Goal: Task Accomplishment & Management: Manage account settings

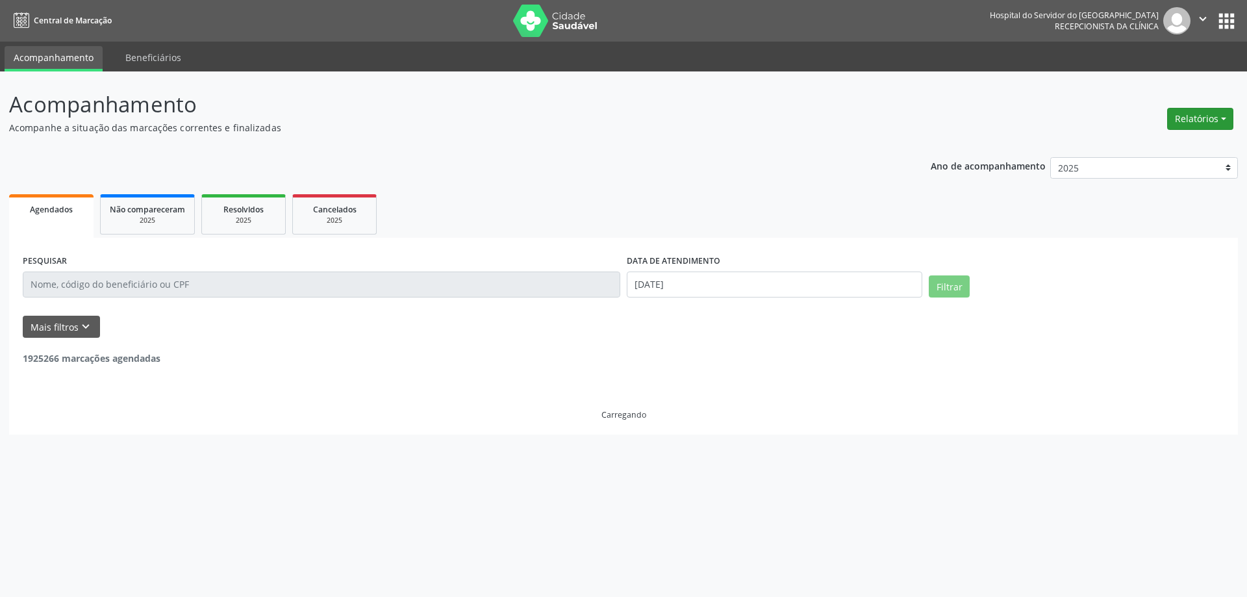
click at [1192, 113] on button "Relatórios" at bounding box center [1200, 119] width 66 height 22
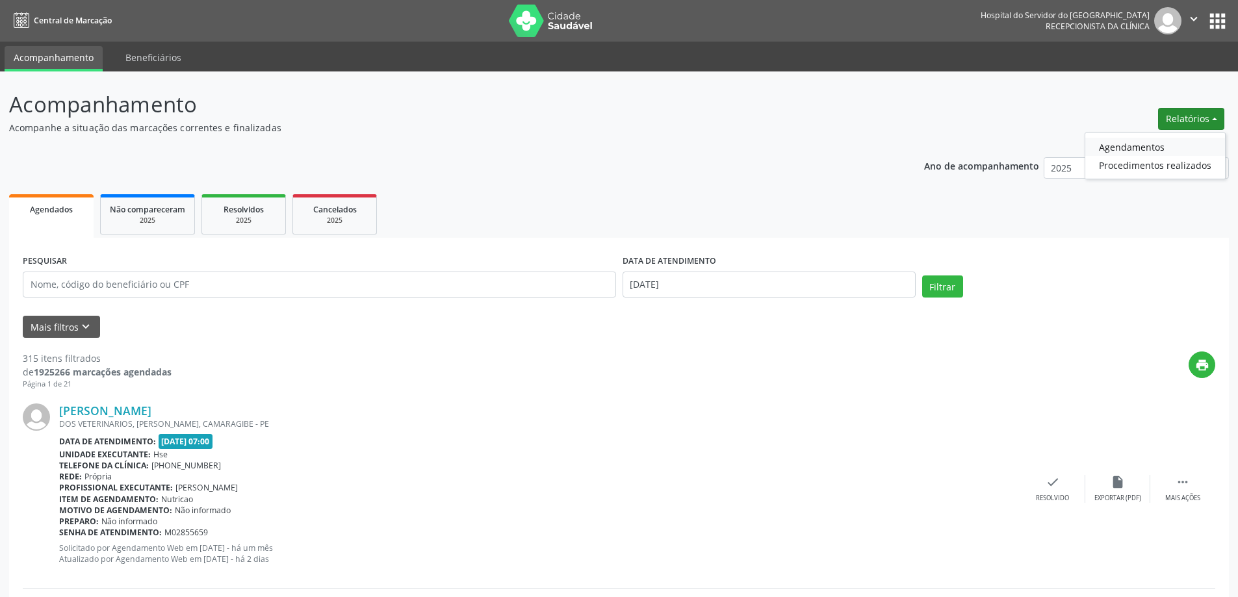
click at [1171, 151] on link "Agendamentos" at bounding box center [1155, 147] width 140 height 18
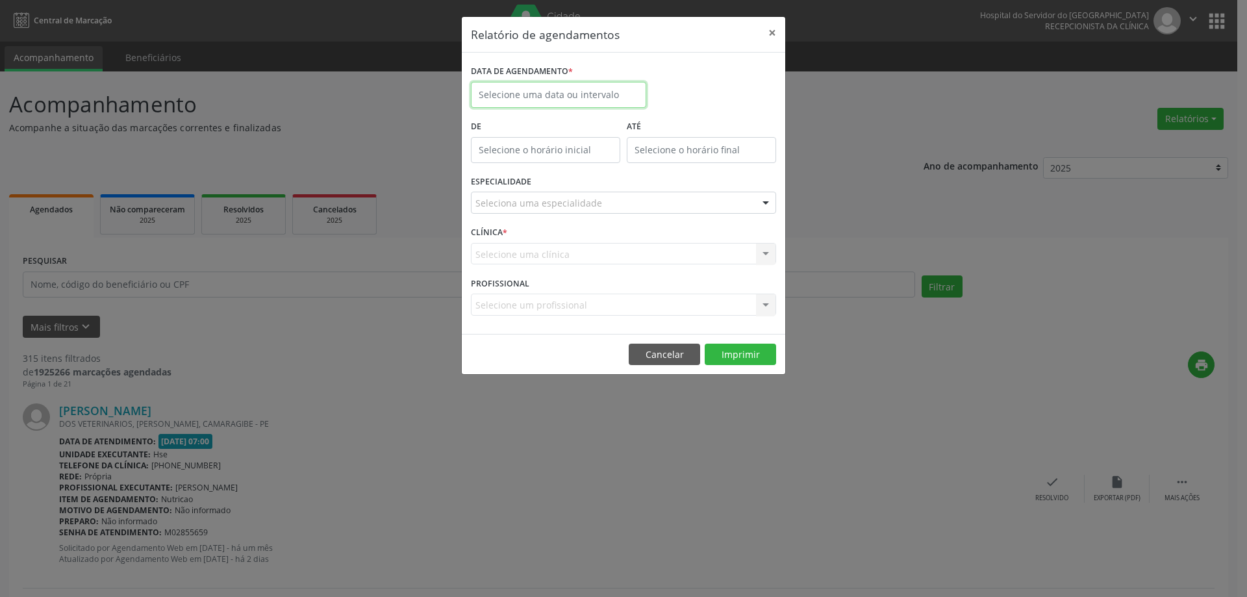
click at [598, 89] on input "text" at bounding box center [558, 95] width 175 height 26
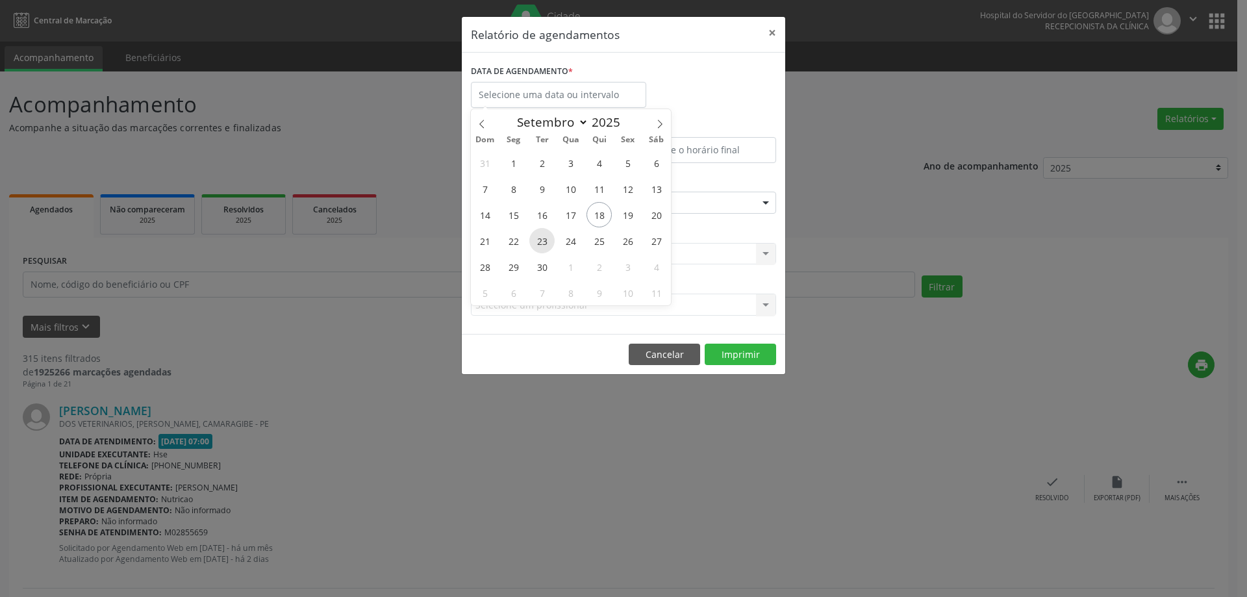
click at [537, 241] on span "23" at bounding box center [541, 240] width 25 height 25
type input "23/09/2025"
click at [537, 241] on span "23" at bounding box center [541, 240] width 25 height 25
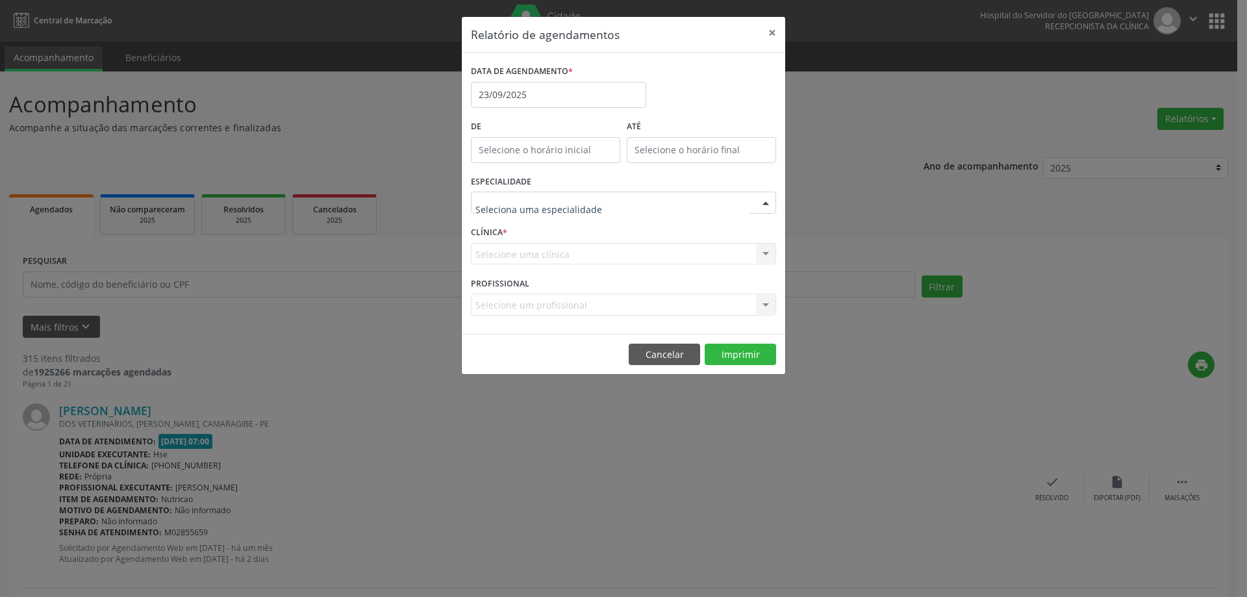
click at [599, 209] on div at bounding box center [623, 203] width 305 height 22
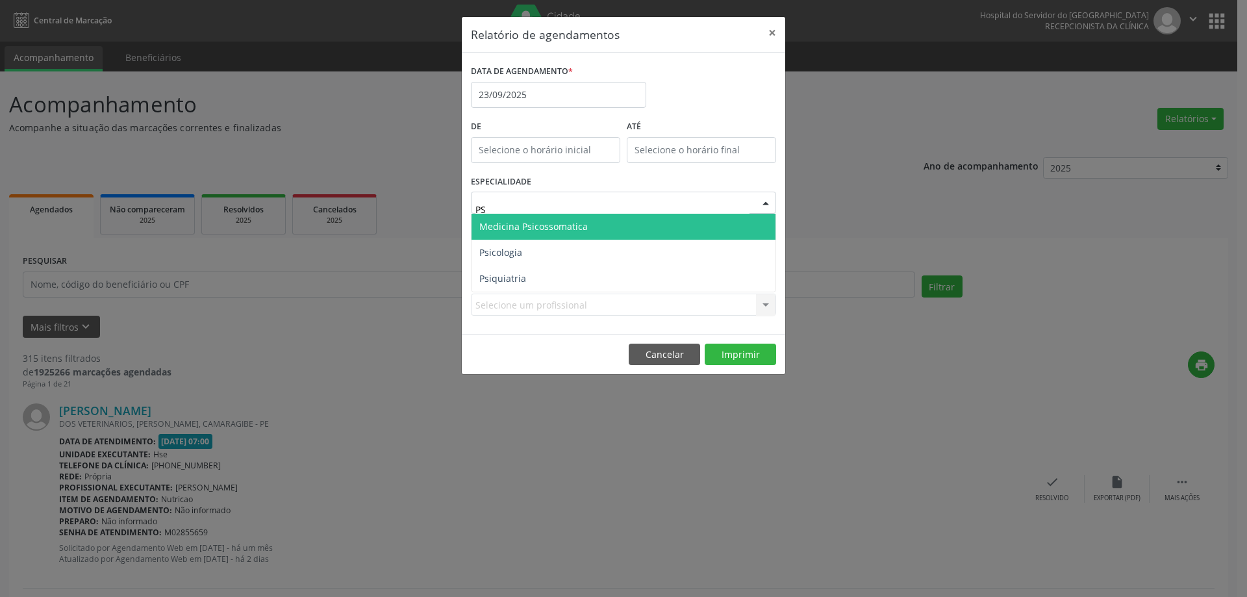
type input "PSI"
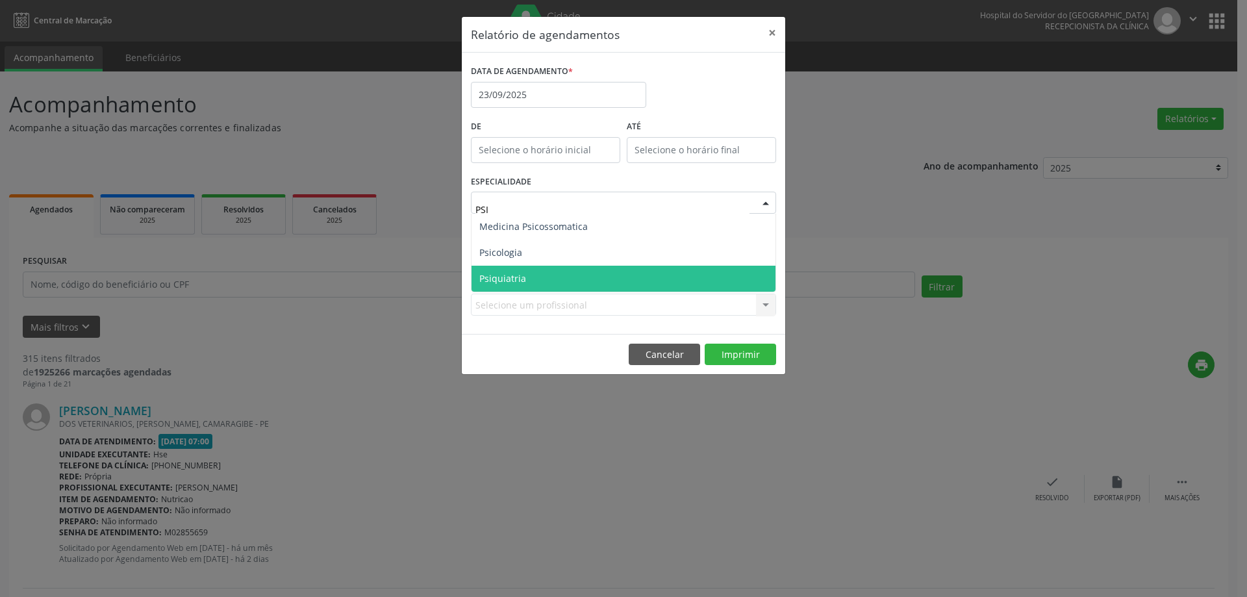
click at [518, 289] on span "Psiquiatria" at bounding box center [624, 279] width 304 height 26
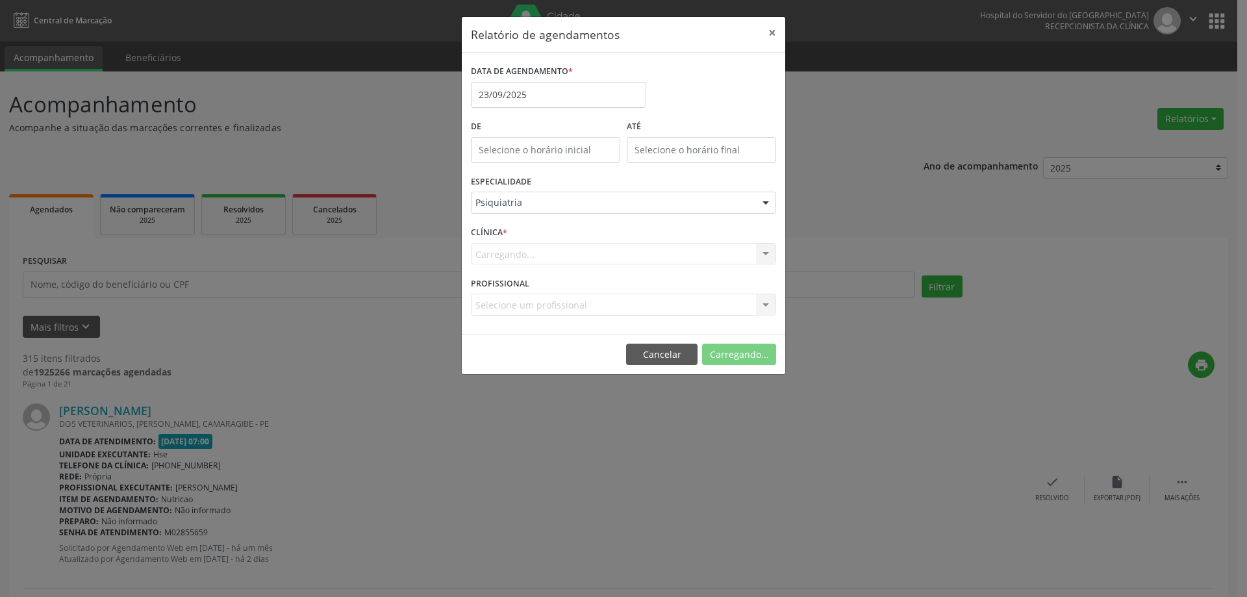
click at [533, 247] on div "Carregando... Nenhum resultado encontrado para: " " Não há nenhuma opção para s…" at bounding box center [623, 254] width 305 height 22
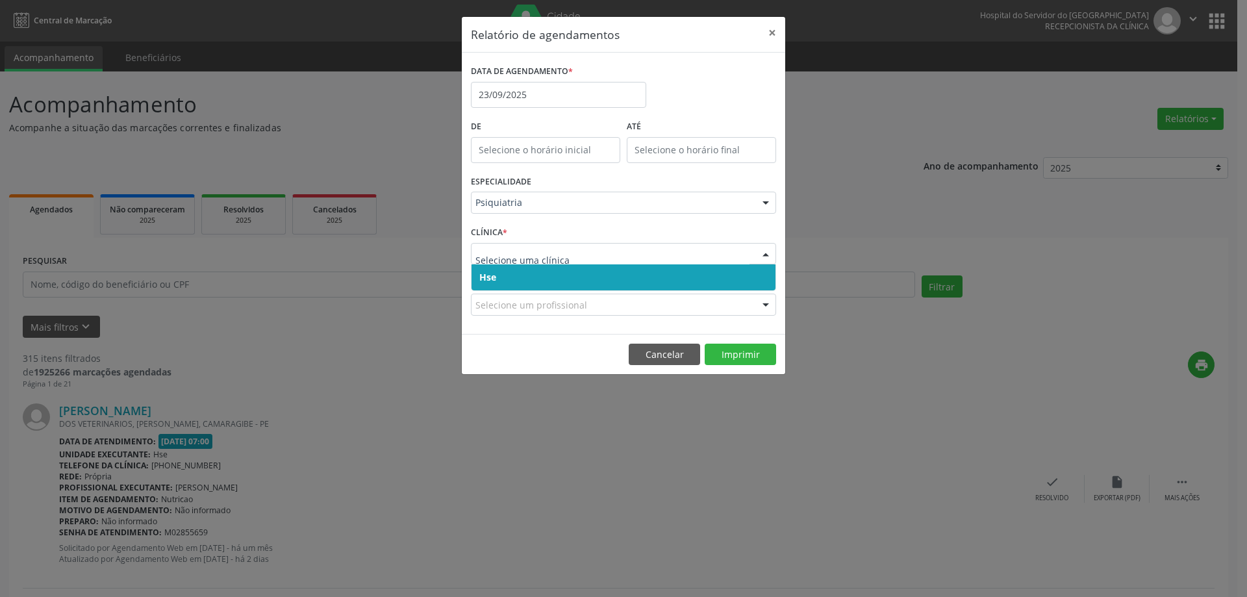
click at [532, 273] on span "Hse" at bounding box center [624, 277] width 304 height 26
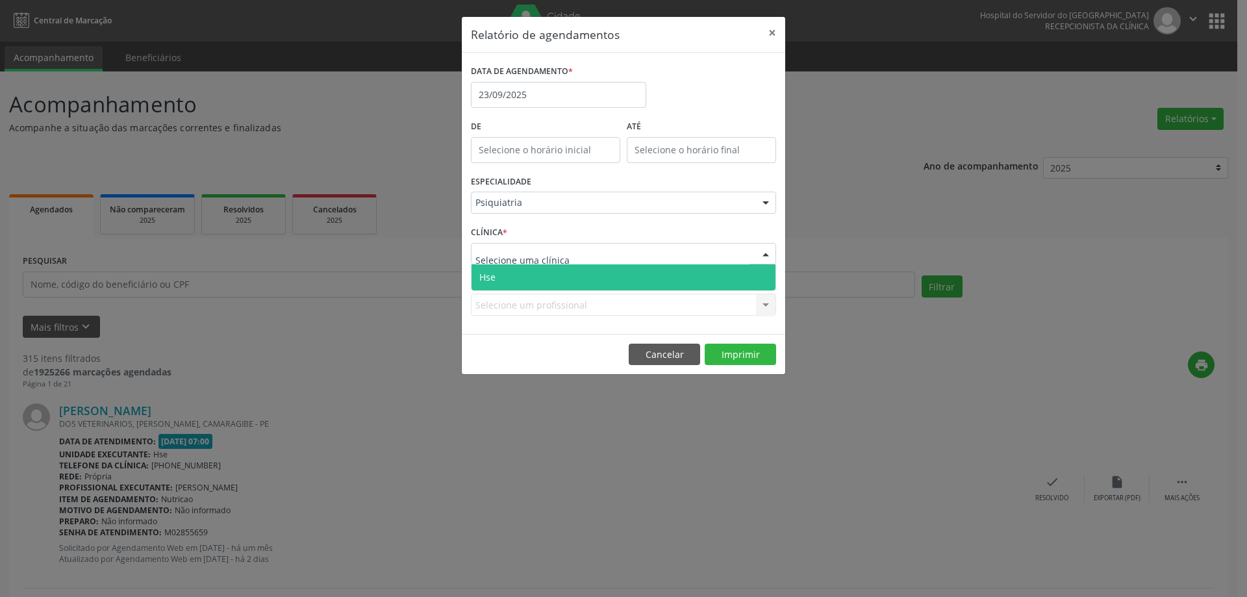
click at [542, 273] on span "Hse" at bounding box center [624, 277] width 304 height 26
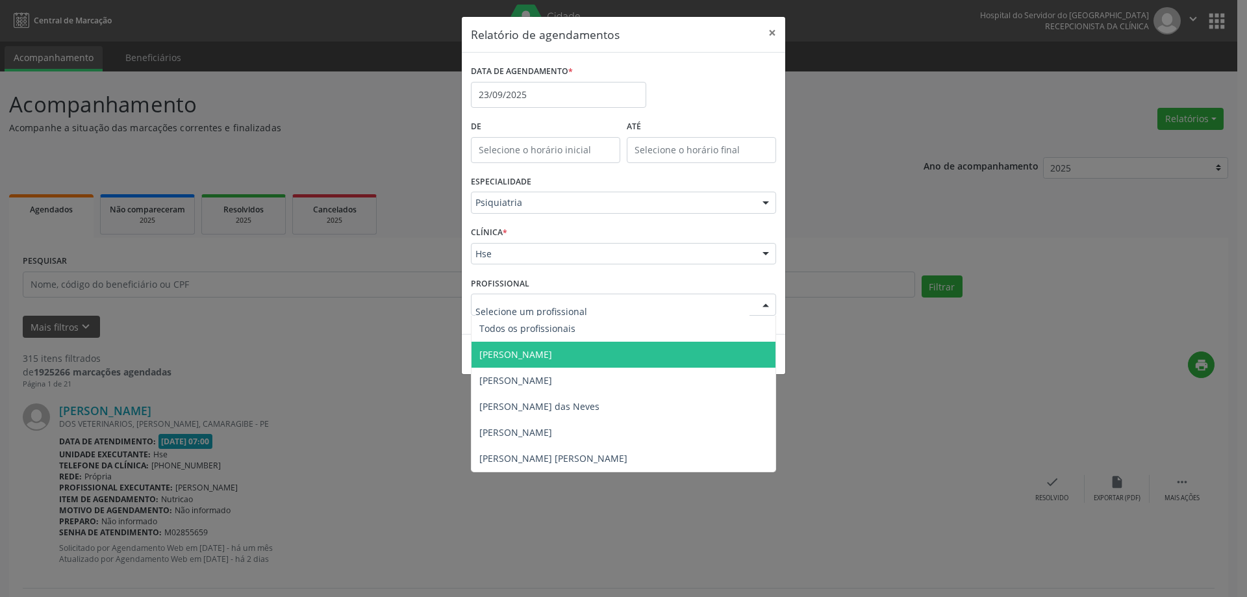
click at [552, 348] on span "[PERSON_NAME]" at bounding box center [515, 354] width 73 height 12
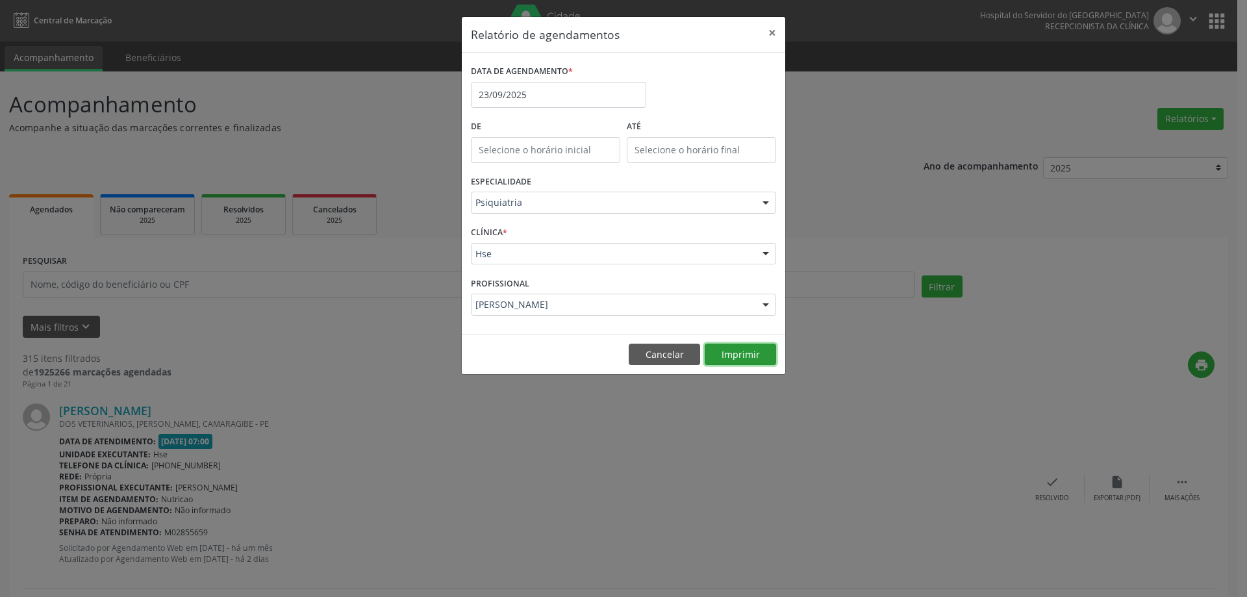
click at [736, 351] on button "Imprimir" at bounding box center [740, 355] width 71 height 22
click at [559, 96] on input "23/09/2025" at bounding box center [558, 95] width 175 height 26
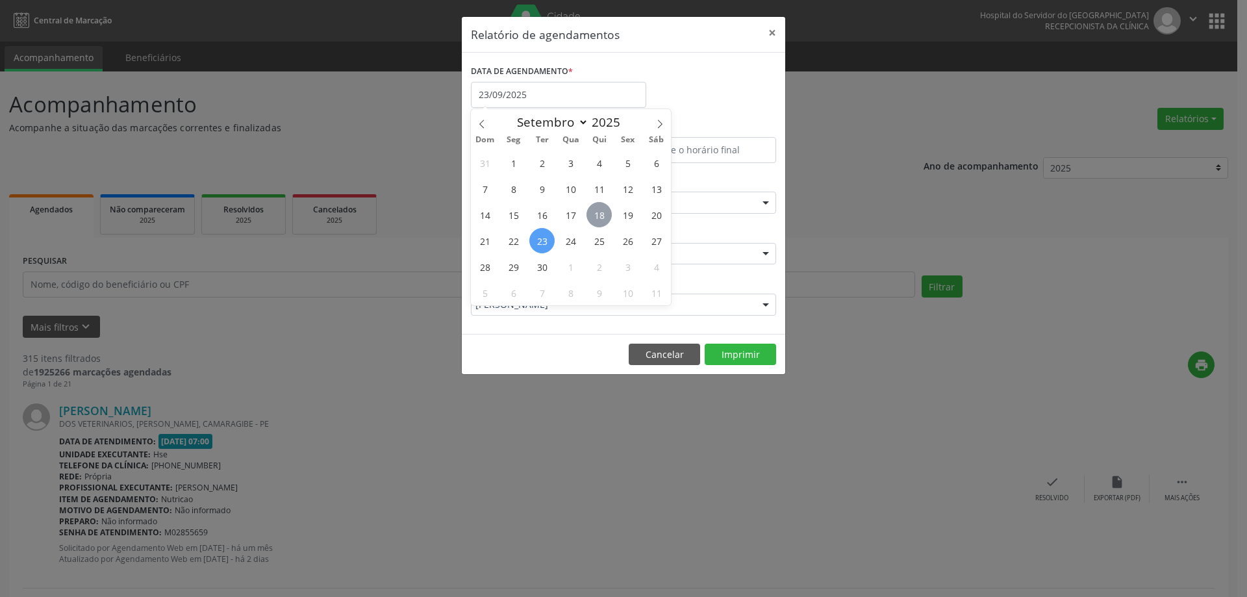
click at [598, 216] on span "18" at bounding box center [599, 214] width 25 height 25
type input "[DATE]"
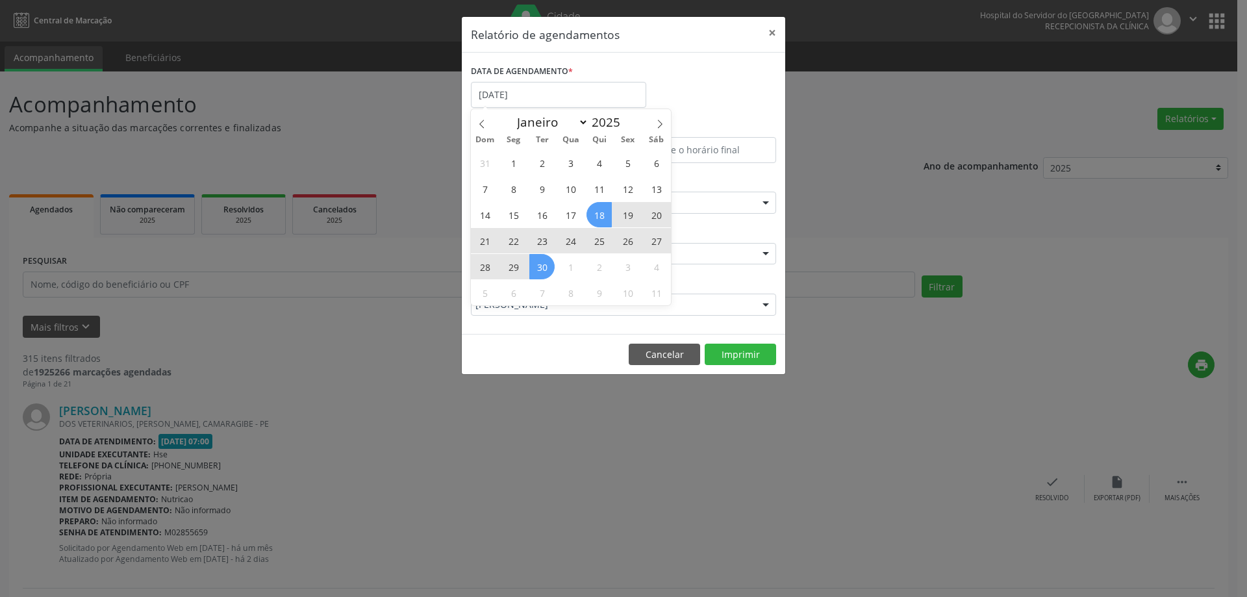
click at [548, 264] on span "30" at bounding box center [541, 266] width 25 height 25
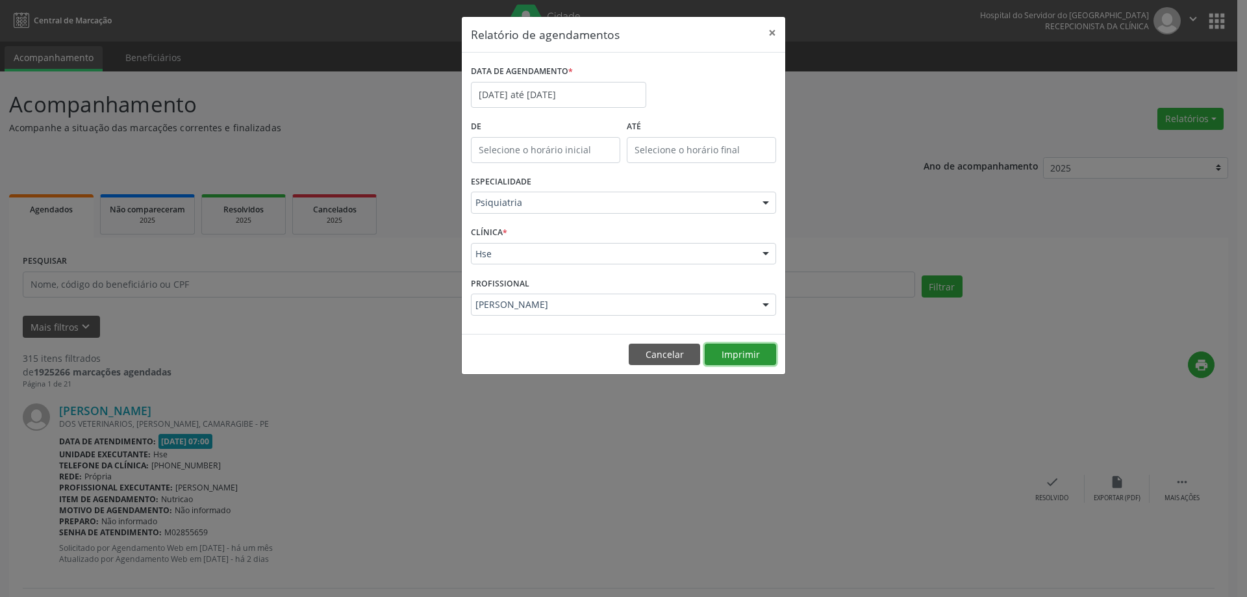
click at [750, 360] on button "Imprimir" at bounding box center [740, 355] width 71 height 22
click at [770, 28] on button "×" at bounding box center [772, 33] width 26 height 32
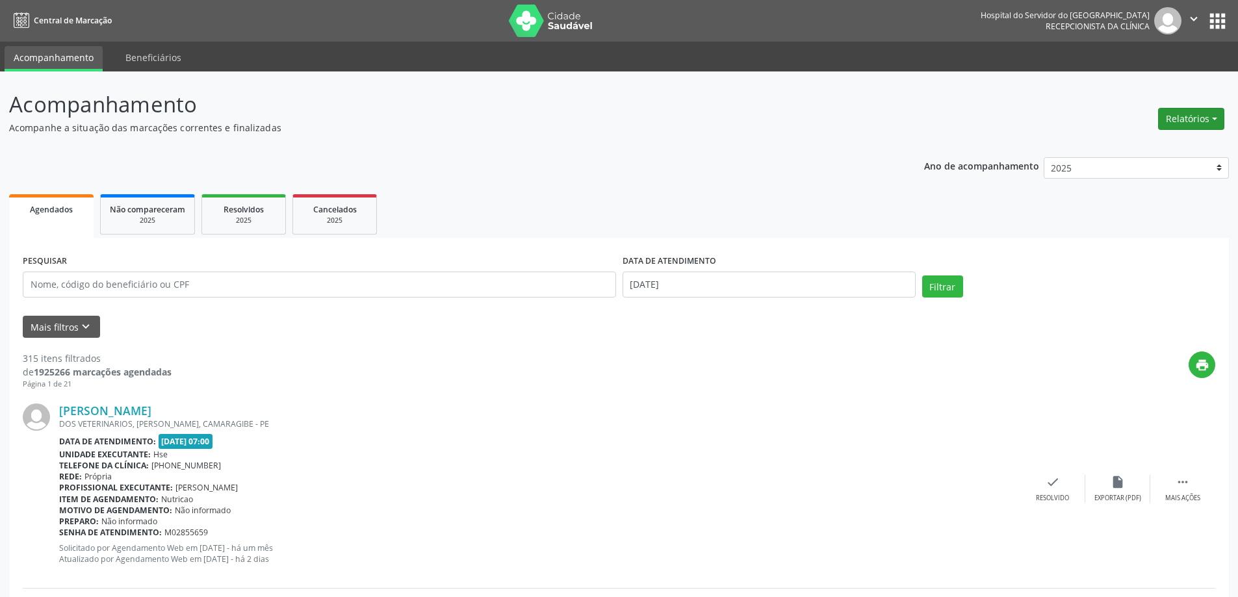
click at [1176, 123] on button "Relatórios" at bounding box center [1191, 119] width 66 height 22
click at [1113, 147] on link "Agendamentos" at bounding box center [1155, 147] width 140 height 18
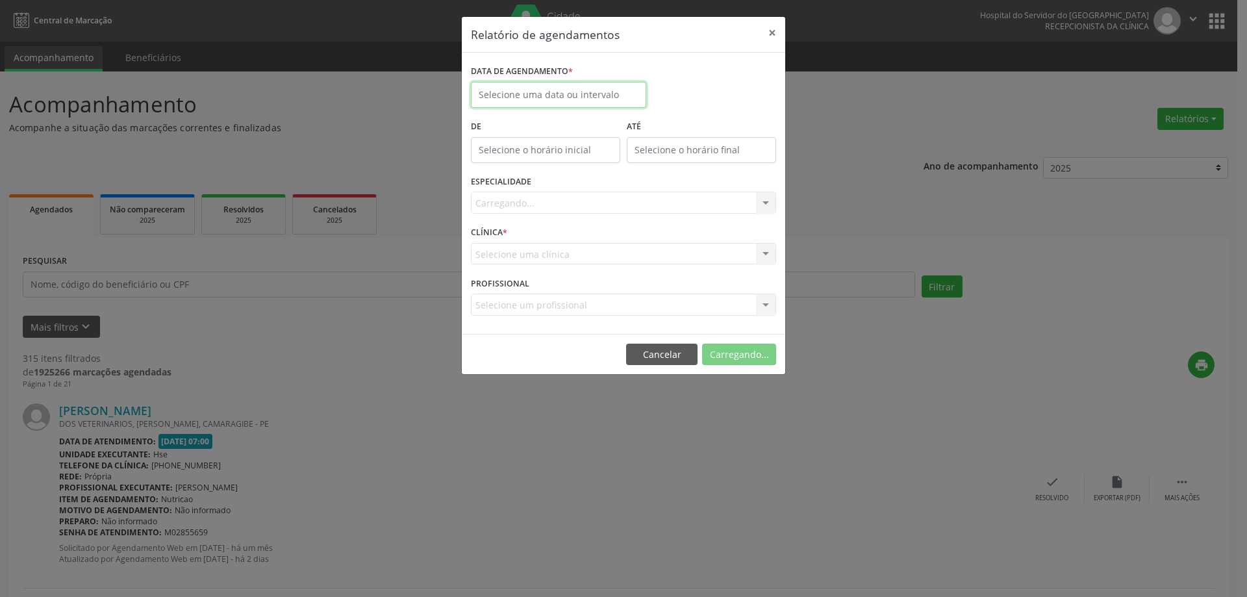
click at [569, 104] on input "text" at bounding box center [558, 95] width 175 height 26
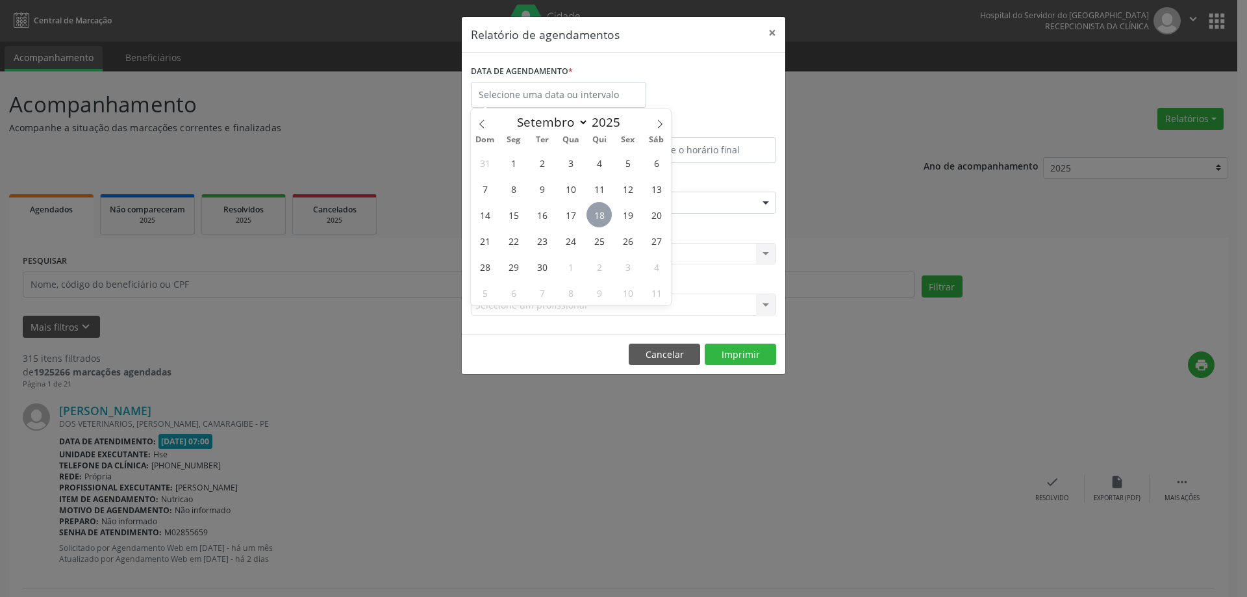
click at [598, 216] on span "18" at bounding box center [599, 214] width 25 height 25
type input "[DATE]"
click at [598, 216] on span "18" at bounding box center [599, 214] width 25 height 25
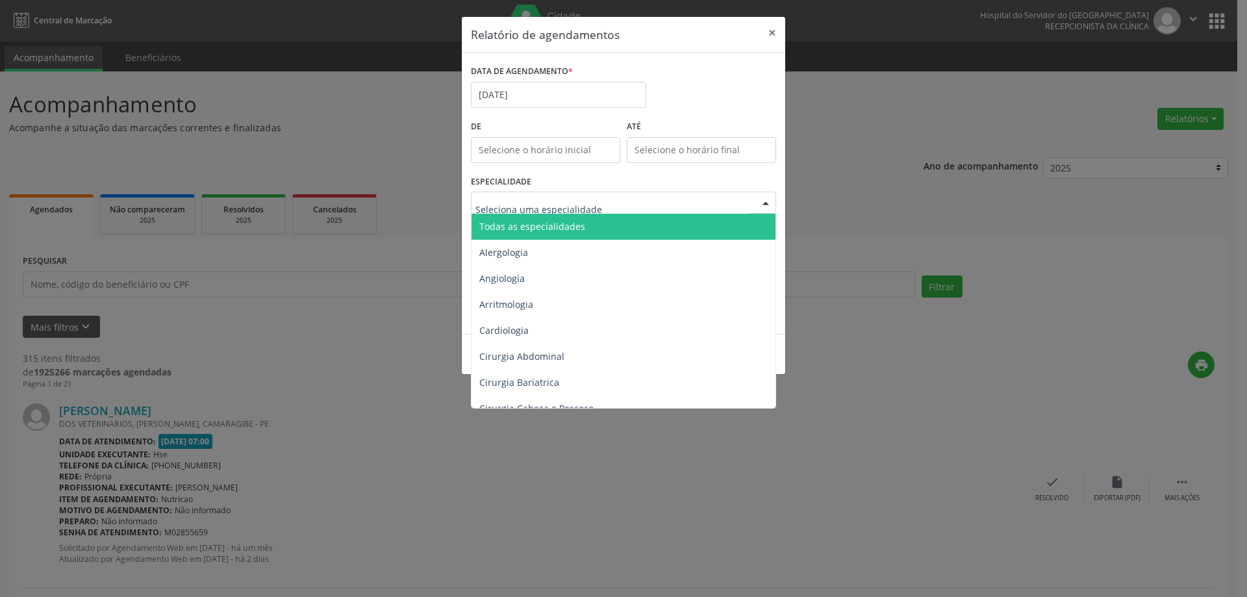
click at [589, 229] on span "Todas as especialidades" at bounding box center [625, 227] width 306 height 26
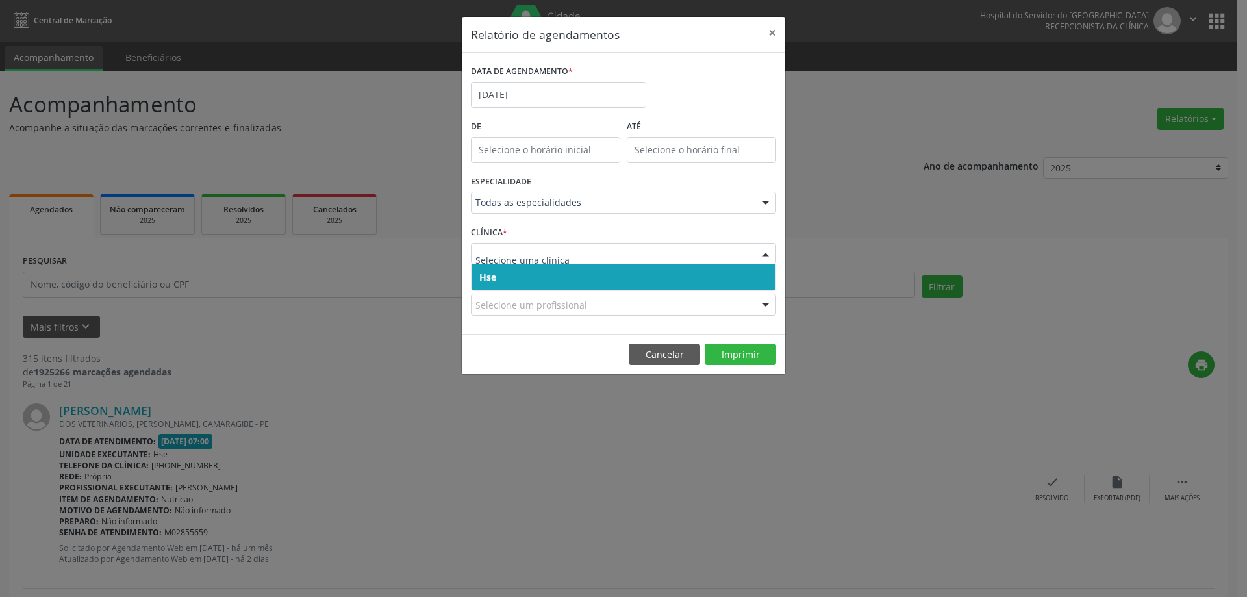
click at [563, 281] on span "Hse" at bounding box center [624, 277] width 304 height 26
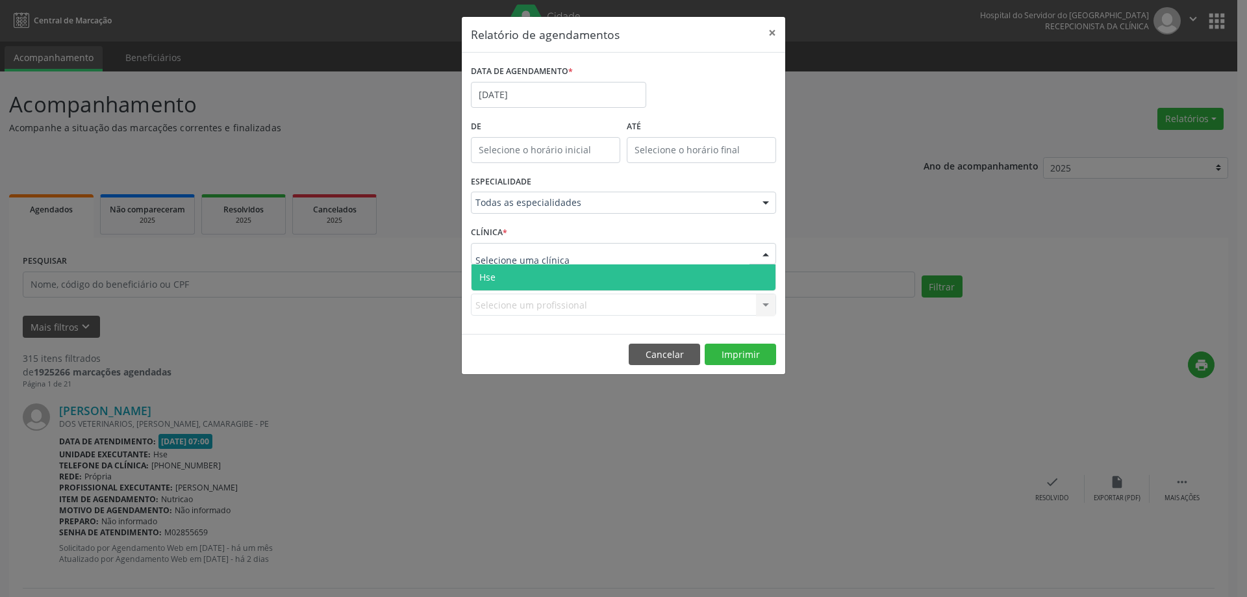
click at [604, 257] on div at bounding box center [623, 254] width 305 height 22
click at [588, 277] on span "Hse" at bounding box center [624, 277] width 304 height 26
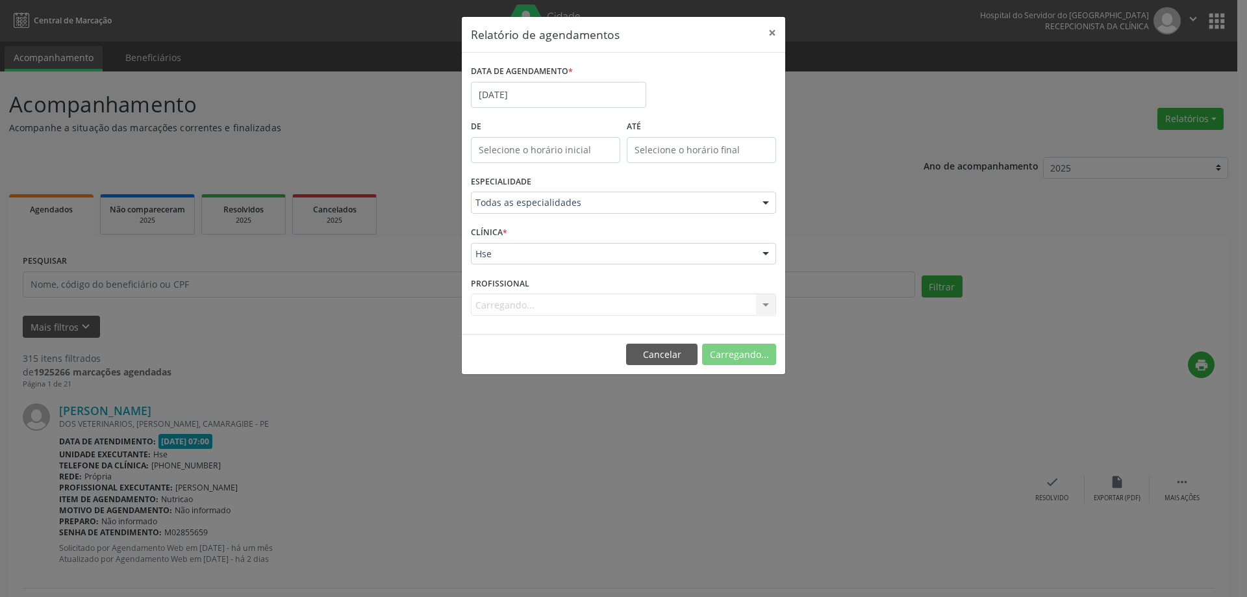
click at [642, 310] on div "Carregando... Todos os profissionais [PERSON_NAME] [PERSON_NAME] das Neves [PER…" at bounding box center [623, 305] width 305 height 22
click at [640, 313] on div "Carregando... Todos os profissionais [PERSON_NAME] [PERSON_NAME] das Neves [PER…" at bounding box center [623, 305] width 305 height 22
click at [748, 355] on button "Imprimir" at bounding box center [740, 355] width 71 height 22
click at [768, 34] on button "×" at bounding box center [772, 33] width 26 height 32
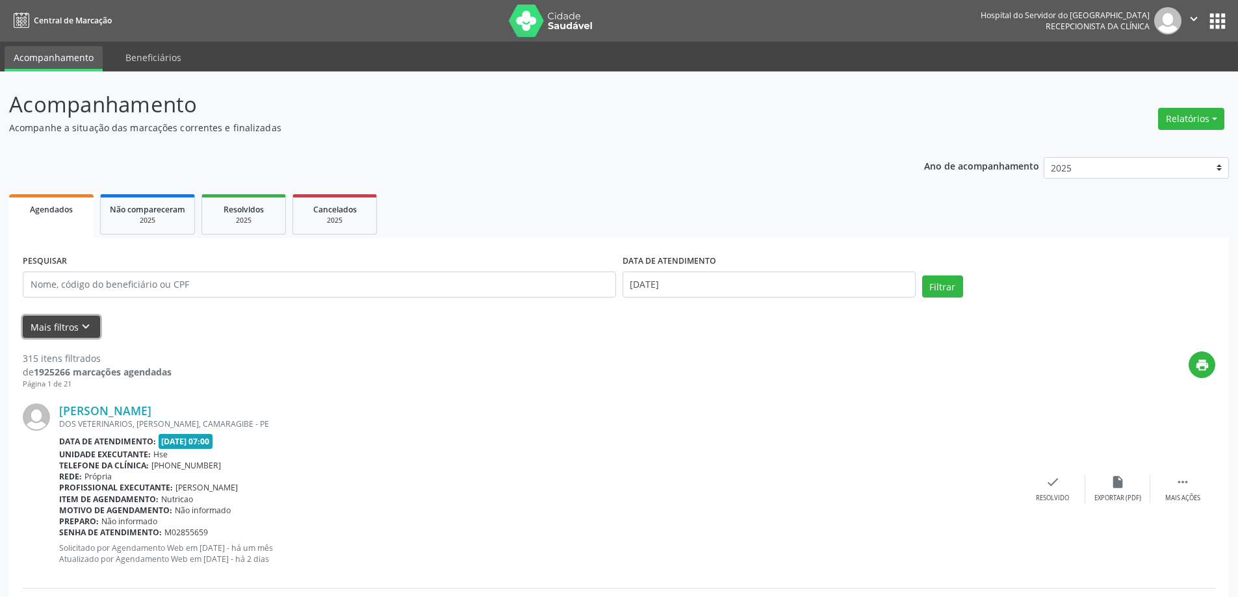
click at [93, 318] on button "Mais filtros keyboard_arrow_down" at bounding box center [61, 327] width 77 height 23
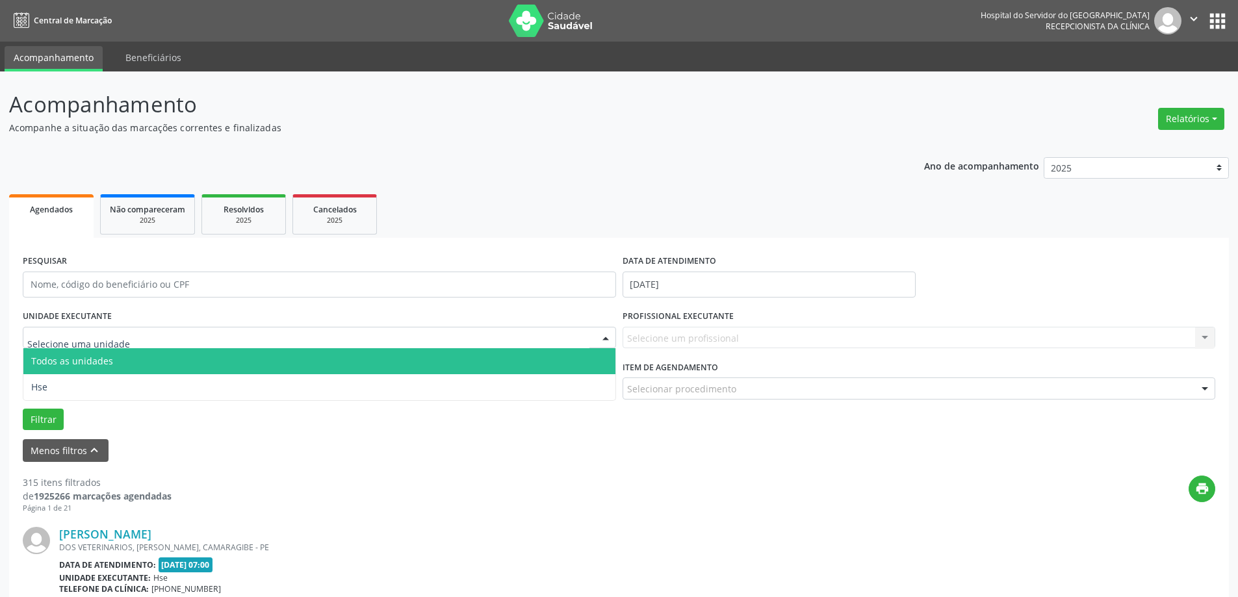
click at [122, 327] on div at bounding box center [319, 338] width 593 height 22
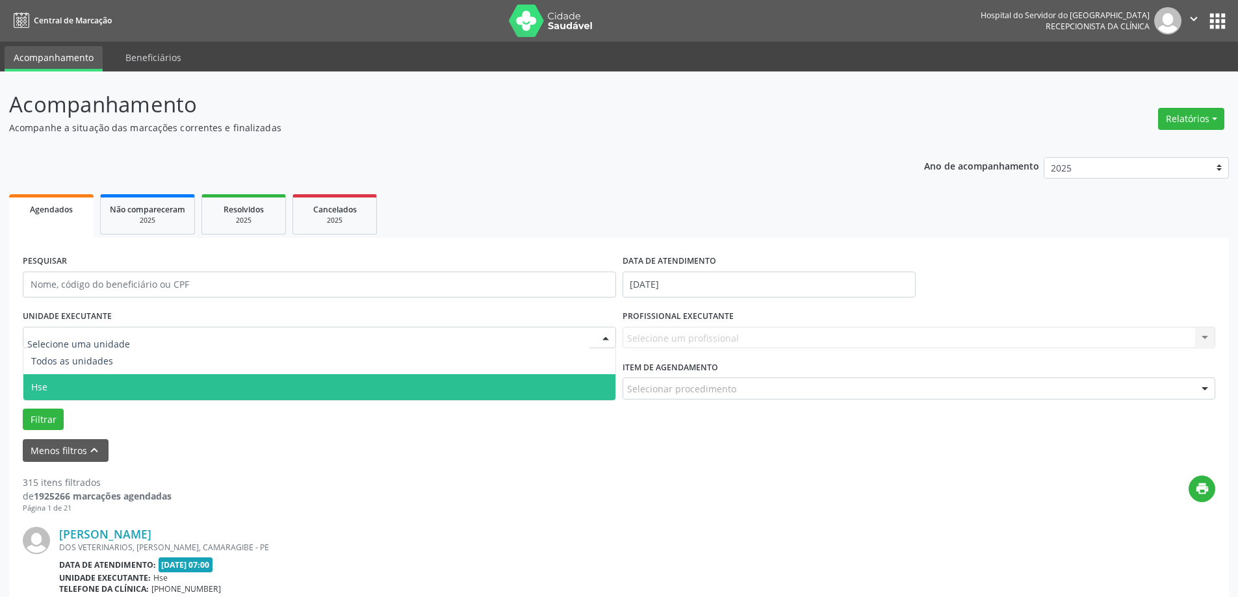
click at [118, 389] on span "Hse" at bounding box center [319, 387] width 592 height 26
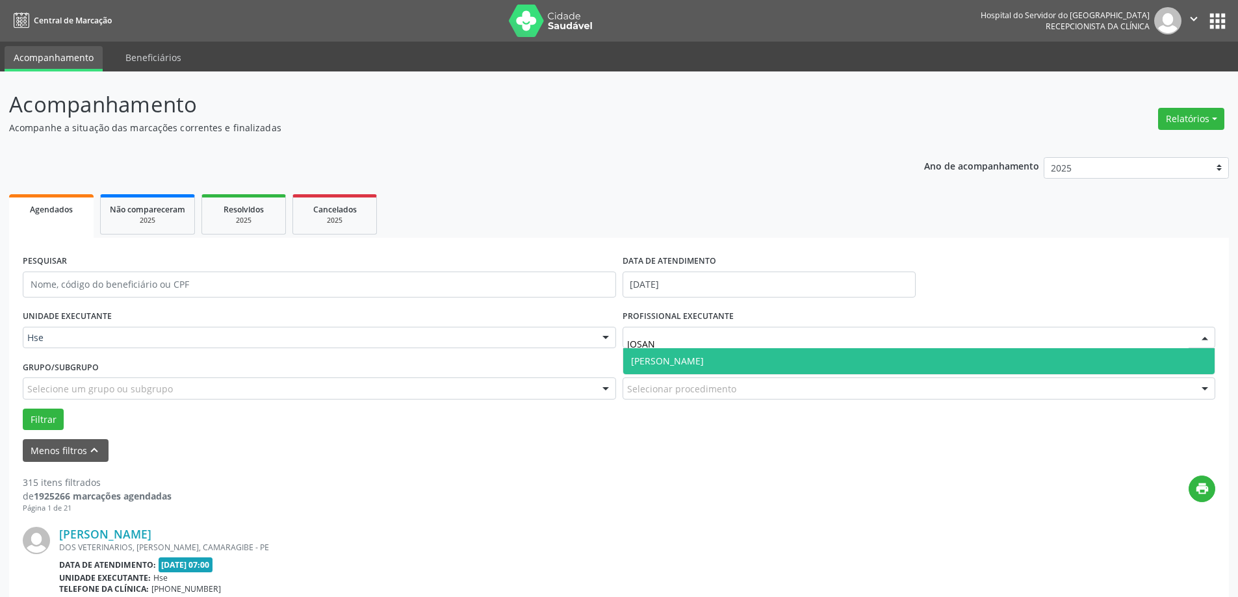
type input "JOSANY"
click at [711, 368] on span "[PERSON_NAME]" at bounding box center [919, 361] width 592 height 26
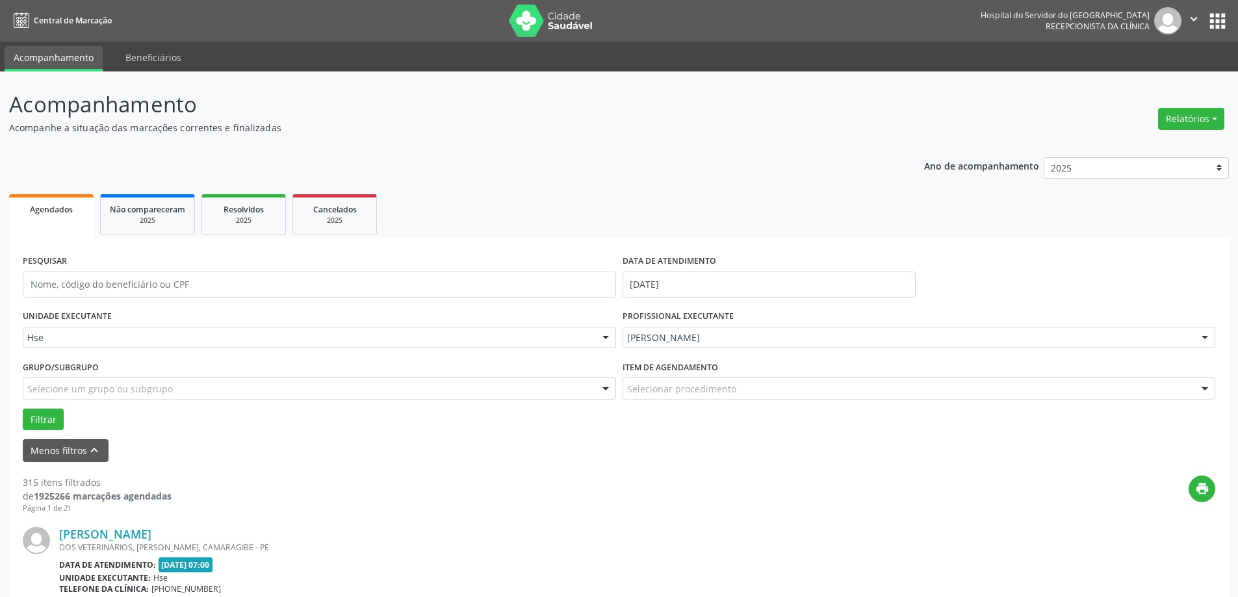
click at [737, 400] on div "Item de agendamento Selecionar procedimento #0000 - Alergologia #0001 - Angiolo…" at bounding box center [919, 382] width 600 height 51
click at [739, 390] on div "Selecionar procedimento" at bounding box center [918, 388] width 593 height 22
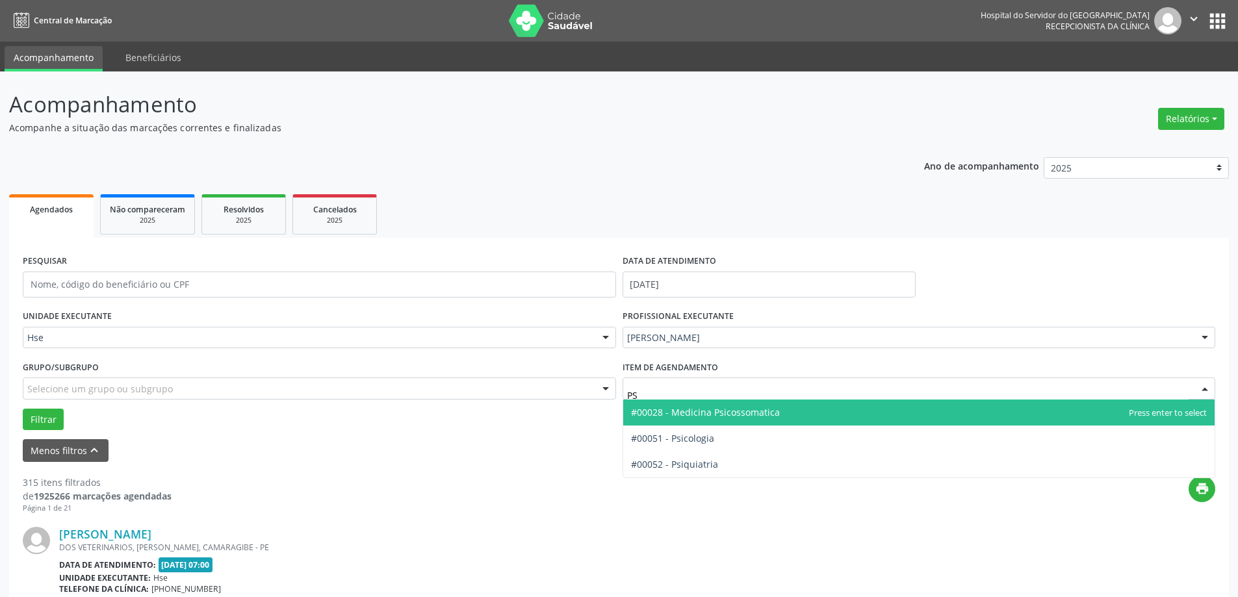
type input "PSI"
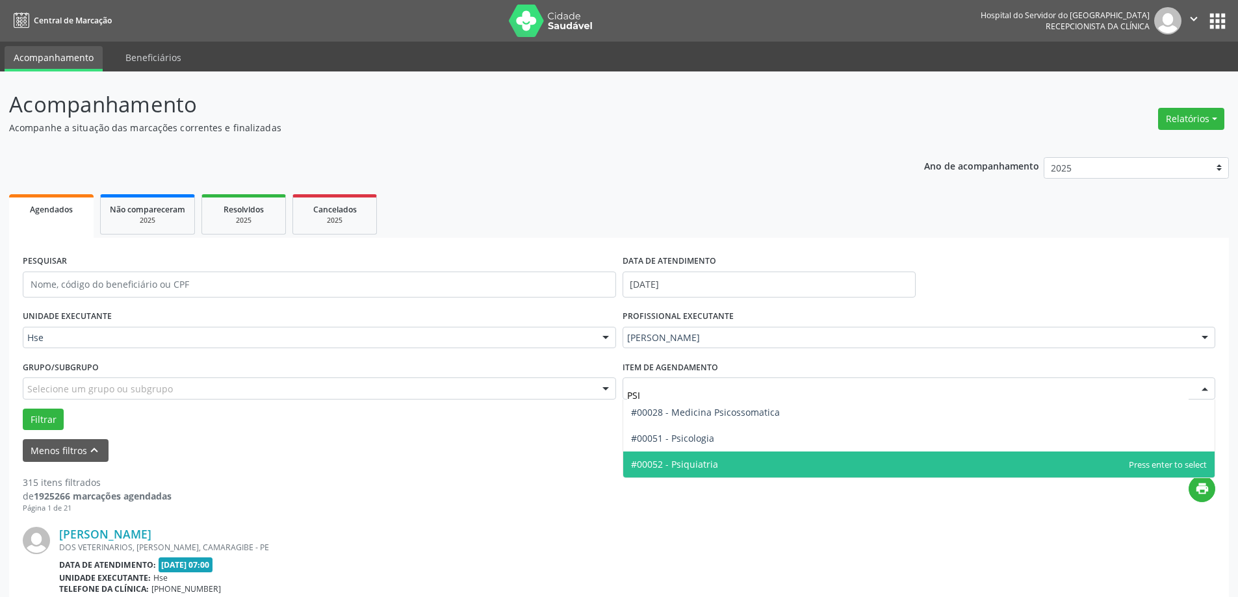
click at [723, 462] on span "#00052 - Psiquiatria" at bounding box center [919, 464] width 592 height 26
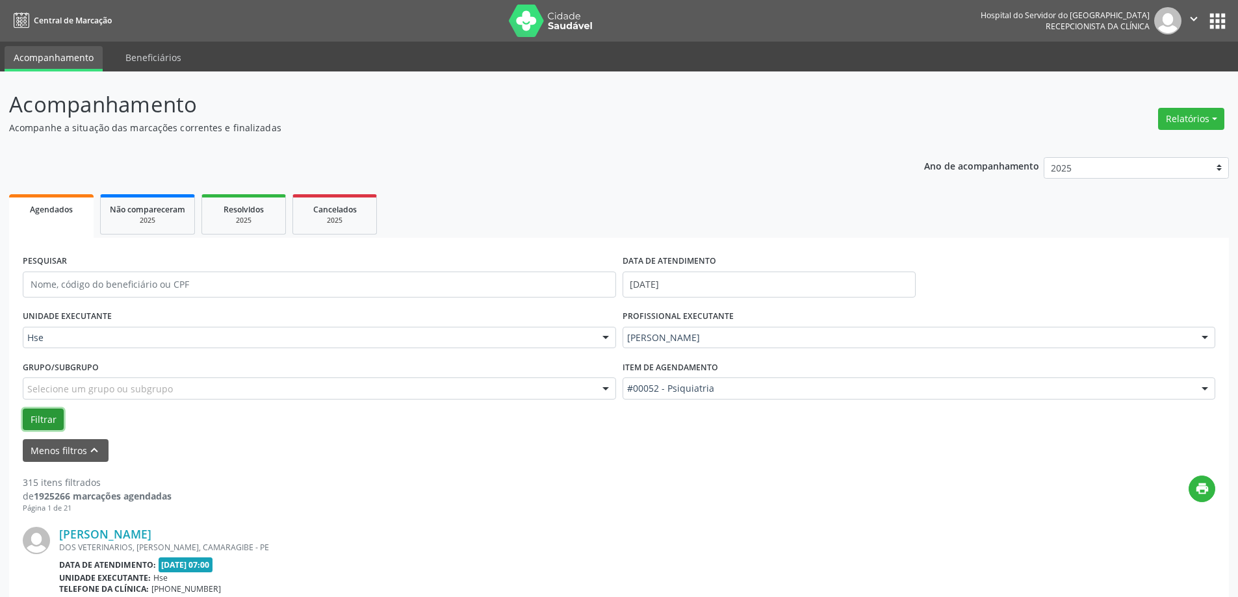
click at [59, 418] on button "Filtrar" at bounding box center [43, 420] width 41 height 22
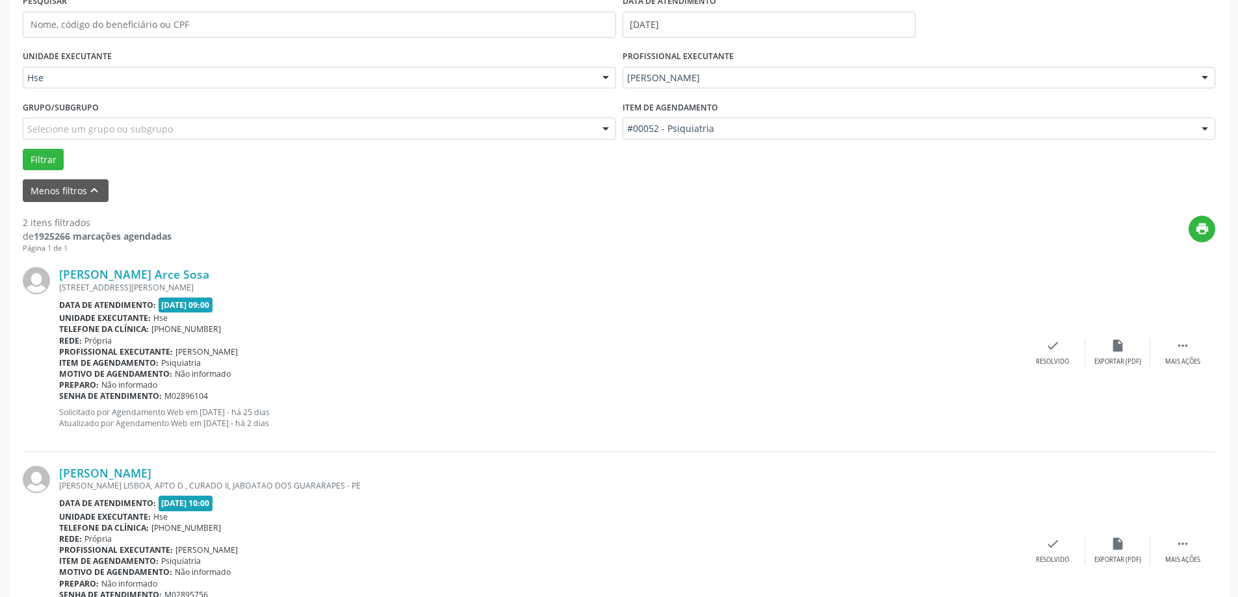
scroll to position [335, 0]
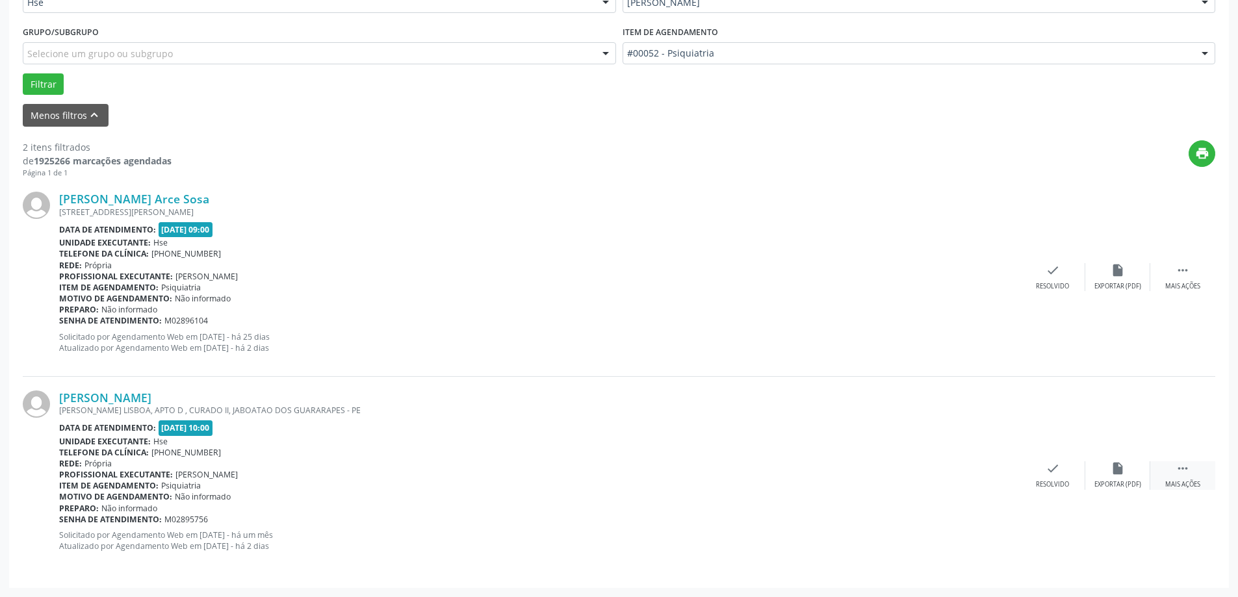
click at [1195, 477] on div " Mais ações" at bounding box center [1182, 475] width 65 height 28
click at [1115, 477] on div "alarm_off Não compareceu" at bounding box center [1117, 475] width 65 height 28
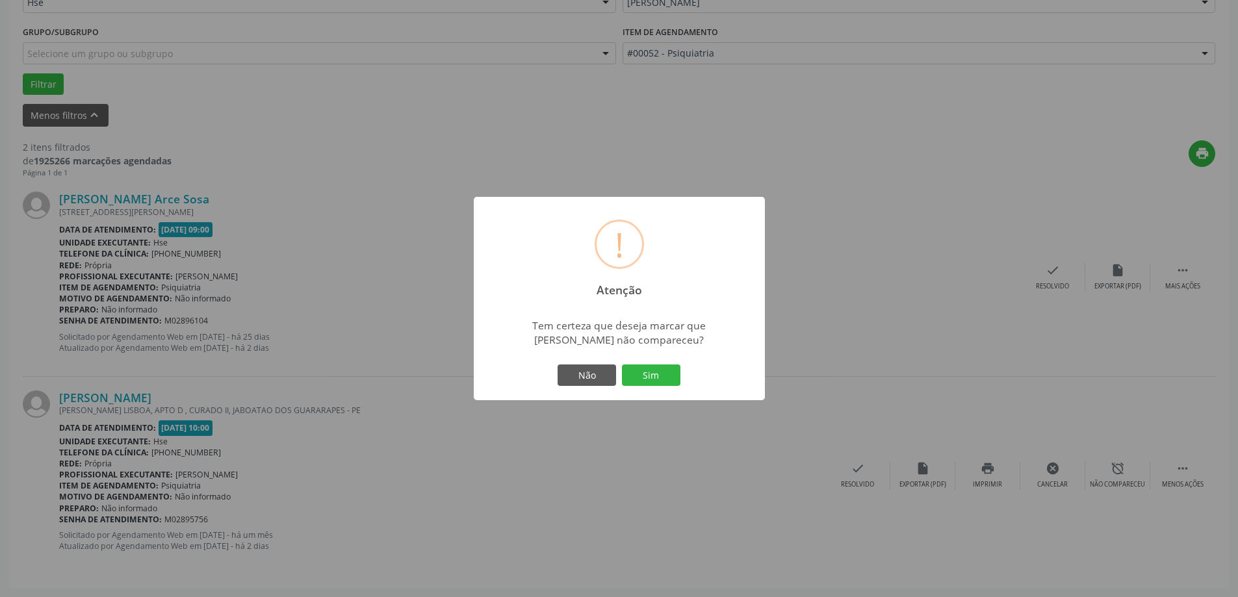
click at [644, 363] on div "Não Sim" at bounding box center [619, 375] width 129 height 27
click at [666, 381] on button "Sim" at bounding box center [651, 375] width 58 height 22
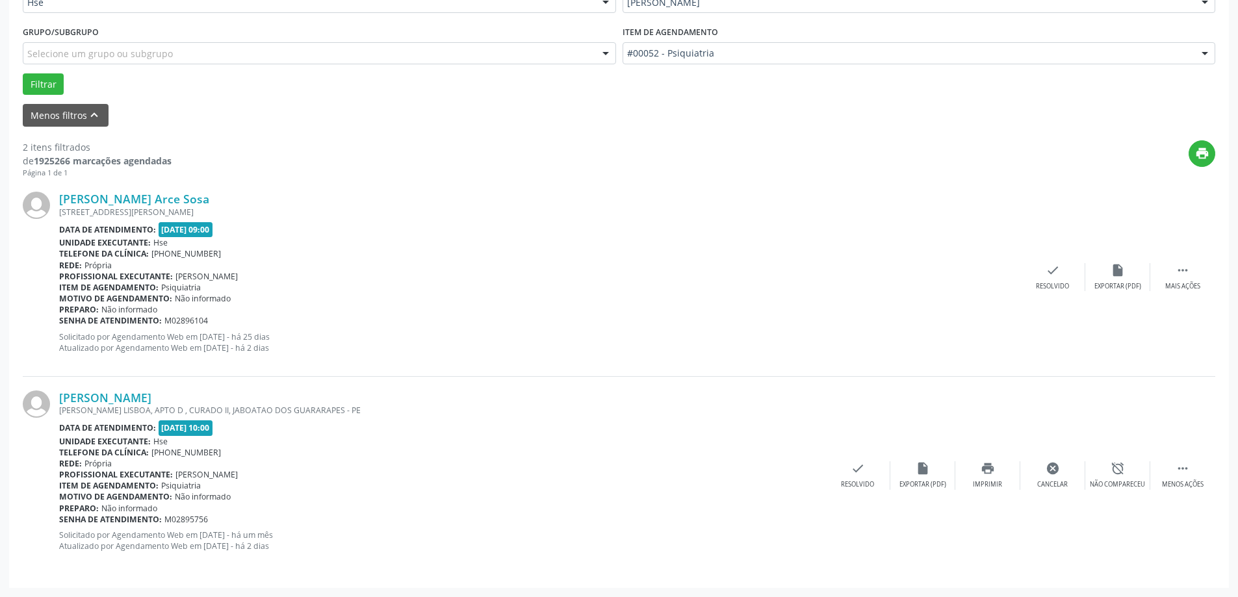
scroll to position [0, 0]
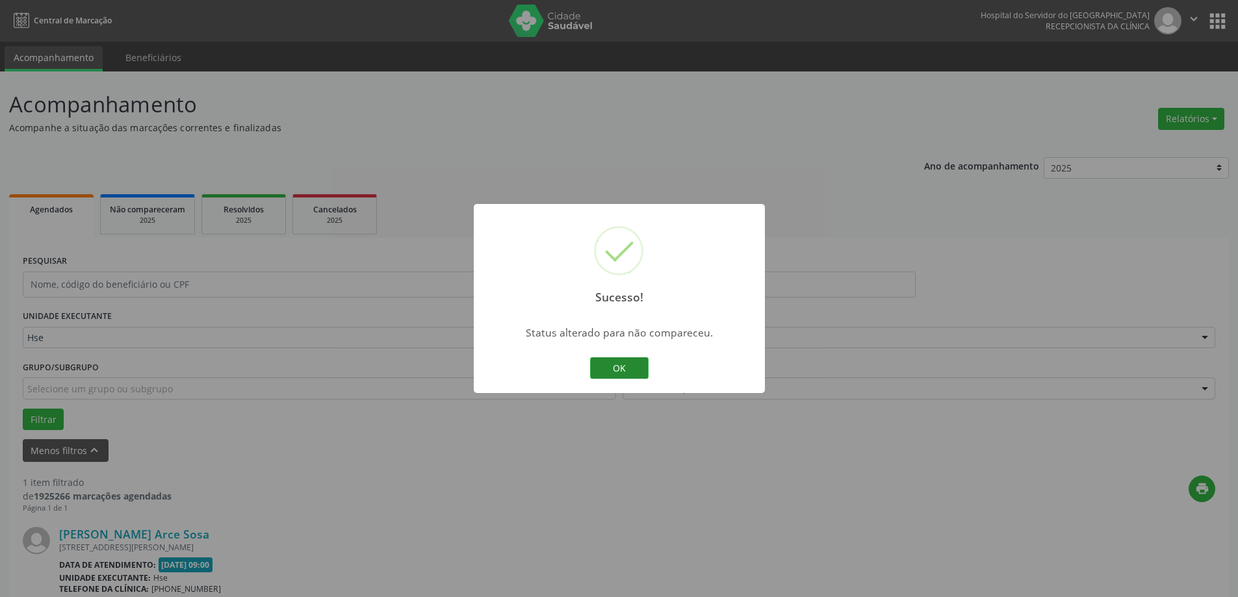
click at [632, 376] on button "OK" at bounding box center [619, 368] width 58 height 22
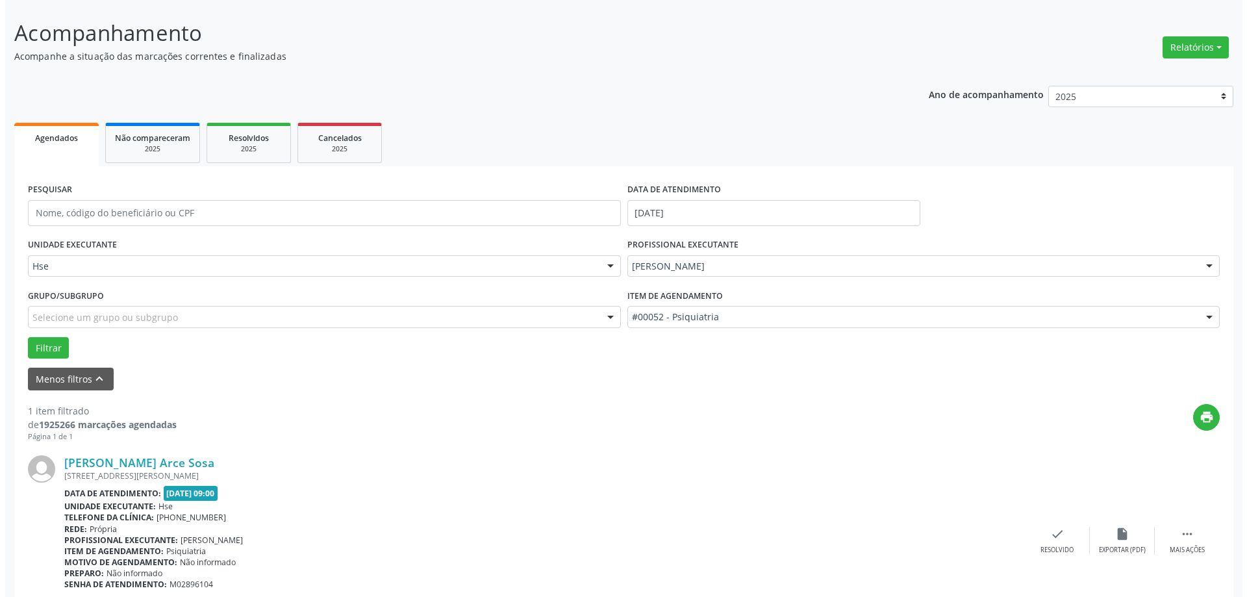
scroll to position [137, 0]
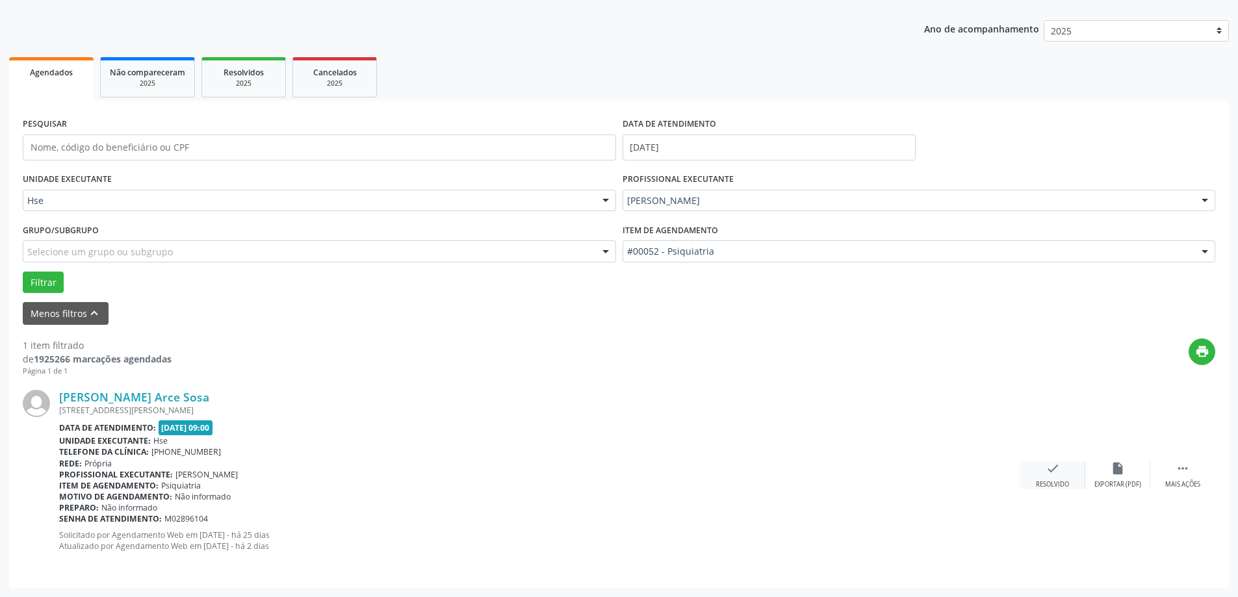
click at [1069, 484] on div "check Resolvido" at bounding box center [1052, 475] width 65 height 28
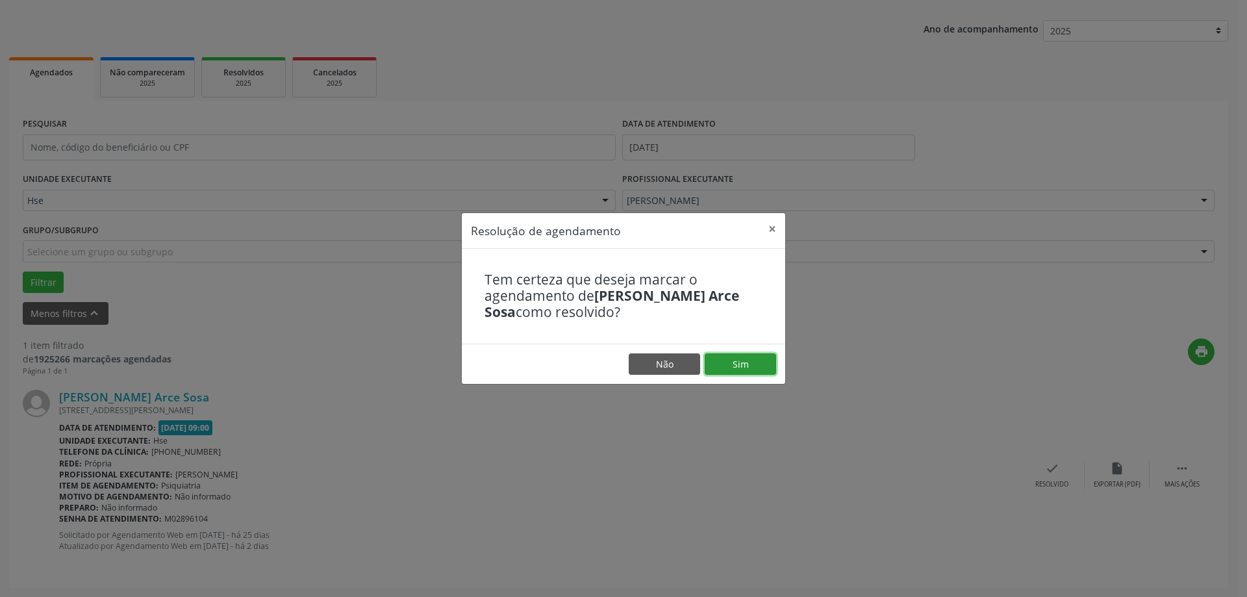
click at [749, 353] on button "Sim" at bounding box center [740, 364] width 71 height 22
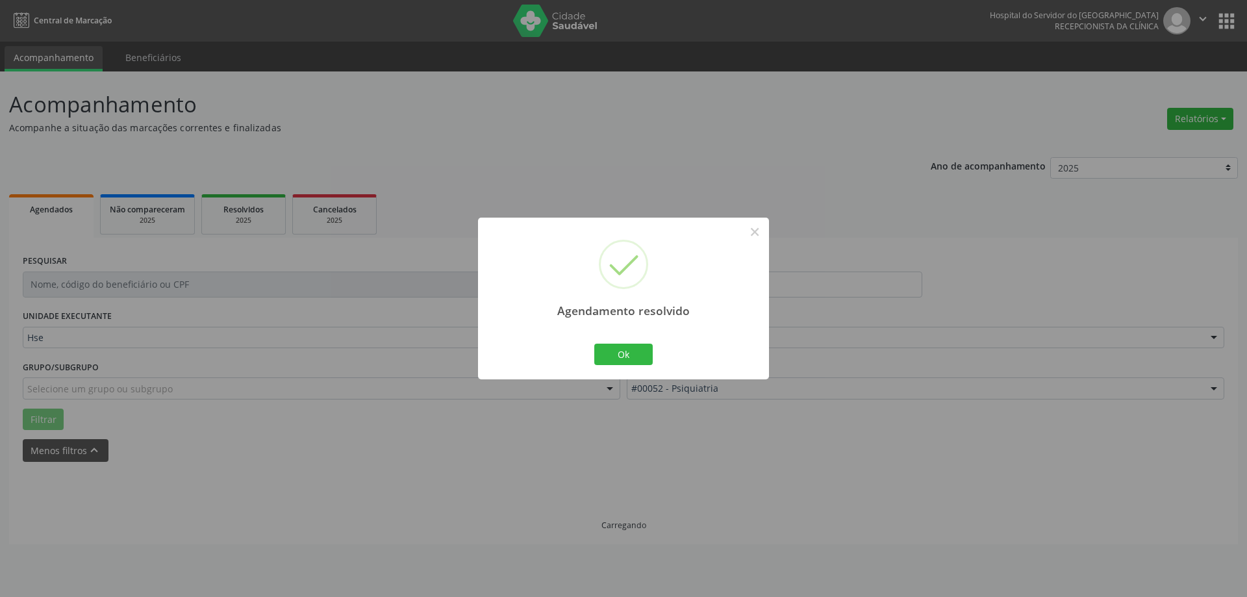
scroll to position [0, 0]
click at [623, 362] on button "Ok" at bounding box center [623, 355] width 58 height 22
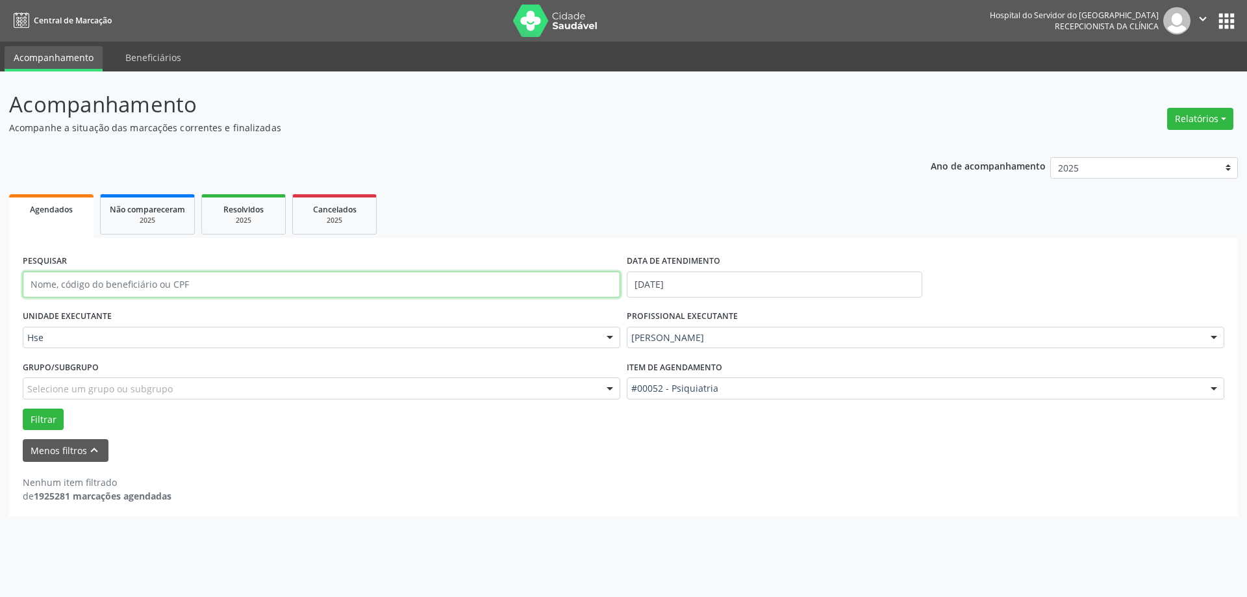
click at [177, 293] on input "text" at bounding box center [322, 285] width 598 height 26
